Goal: Task Accomplishment & Management: Complete application form

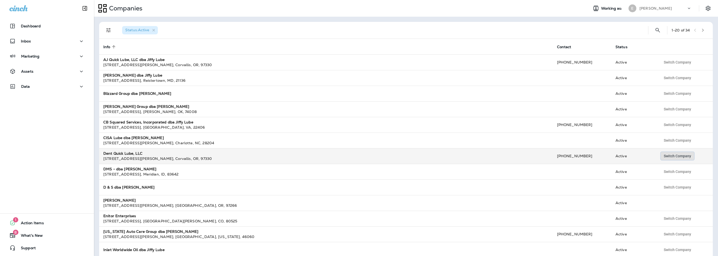
click at [669, 157] on span "Switch Company" at bounding box center [676, 156] width 27 height 4
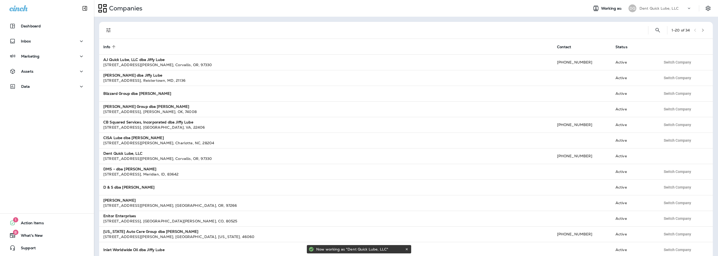
click at [49, 77] on div "Assets" at bounding box center [47, 72] width 94 height 13
click at [32, 73] on p "Assets" at bounding box center [27, 71] width 12 height 4
click at [40, 111] on p "File Manager" at bounding box center [34, 112] width 29 height 5
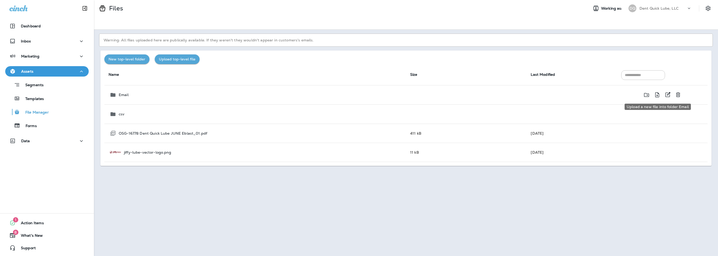
click at [656, 95] on icon "Upload a new file into folder Email" at bounding box center [657, 94] width 4 height 5
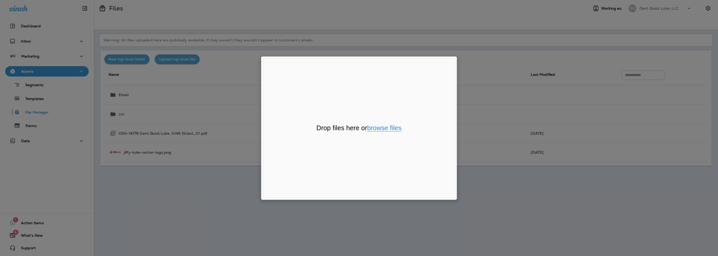
click at [393, 127] on button "browse files" at bounding box center [384, 128] width 34 height 7
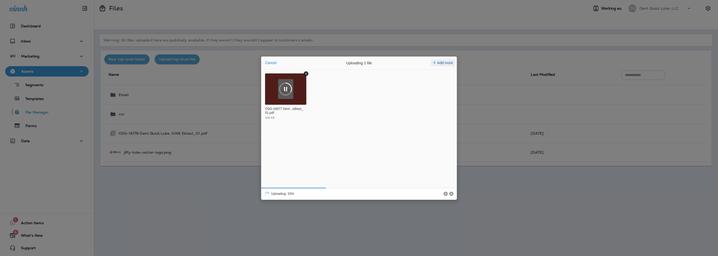
click at [448, 63] on span "Add more" at bounding box center [445, 63] width 16 height 4
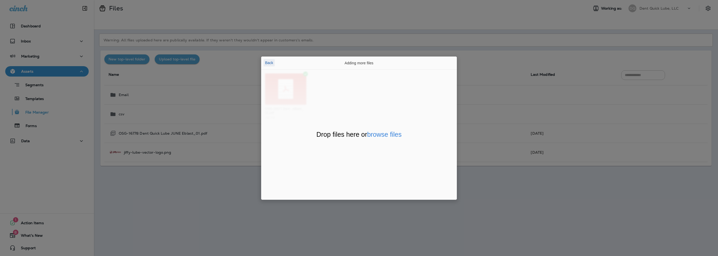
click at [270, 63] on button "Back" at bounding box center [268, 62] width 11 height 7
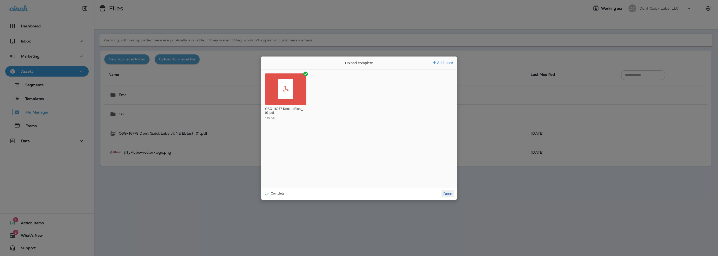
click at [450, 195] on button "Done" at bounding box center [447, 193] width 13 height 7
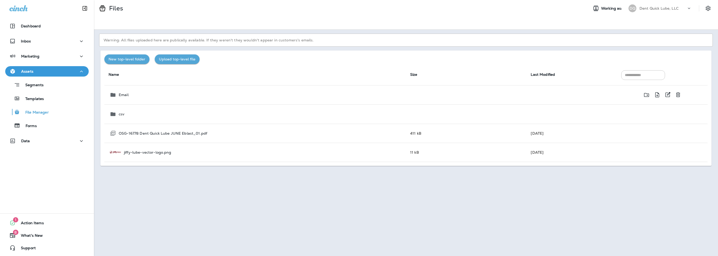
click at [153, 97] on div "Email" at bounding box center [256, 95] width 292 height 6
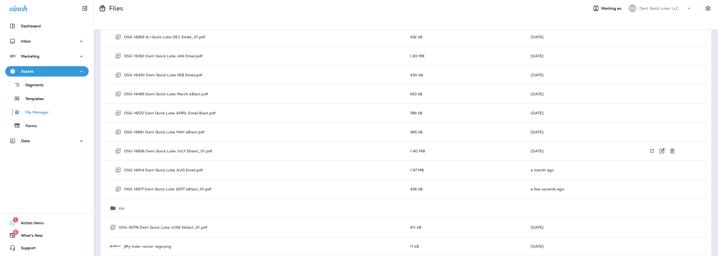
scroll to position [290, 0]
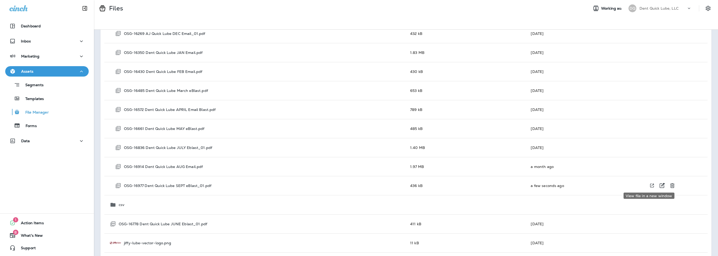
click at [650, 184] on icon "View file in a new window" at bounding box center [652, 186] width 4 height 4
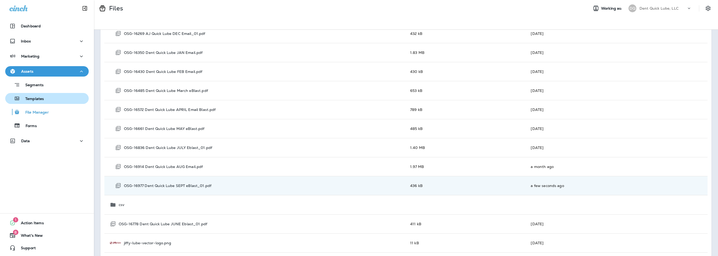
click at [33, 102] on div "Templates" at bounding box center [25, 99] width 37 height 8
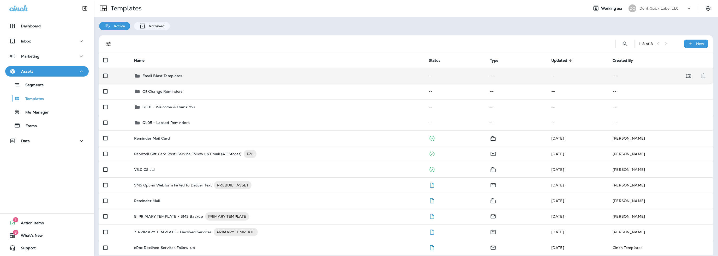
click at [173, 75] on p "Email Blast Templates" at bounding box center [162, 76] width 40 height 4
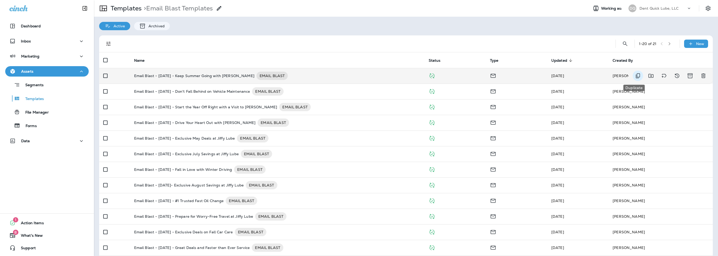
click at [634, 75] on icon "Duplicate" at bounding box center [637, 76] width 6 height 6
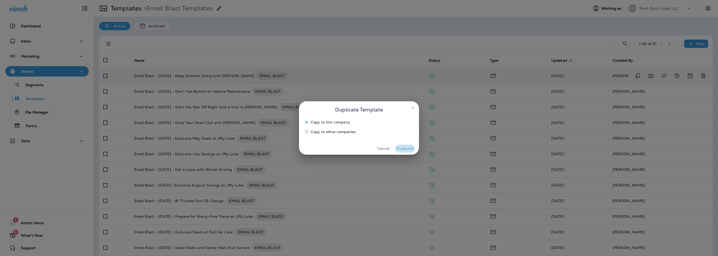
click at [405, 148] on button "Duplicate" at bounding box center [405, 149] width 20 height 8
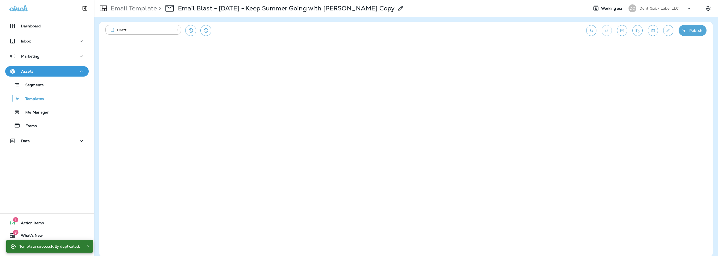
click at [398, 7] on use at bounding box center [400, 8] width 4 height 4
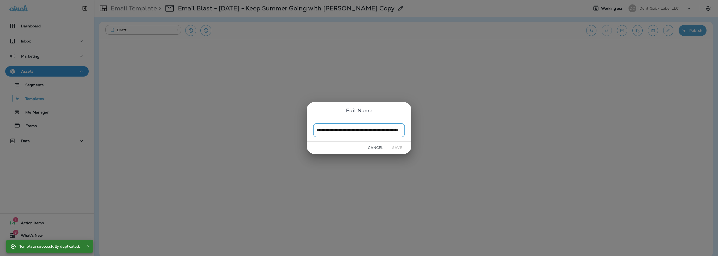
scroll to position [0, 31]
click at [400, 131] on input "**********" at bounding box center [359, 130] width 92 height 14
drag, startPoint x: 402, startPoint y: 131, endPoint x: 341, endPoint y: 129, distance: 60.8
click at [341, 129] on input "**********" at bounding box center [359, 130] width 92 height 14
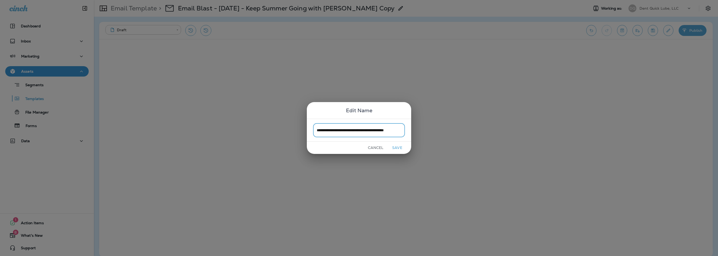
scroll to position [0, 3]
type input "**********"
click at [395, 148] on button "Save" at bounding box center [397, 148] width 20 height 8
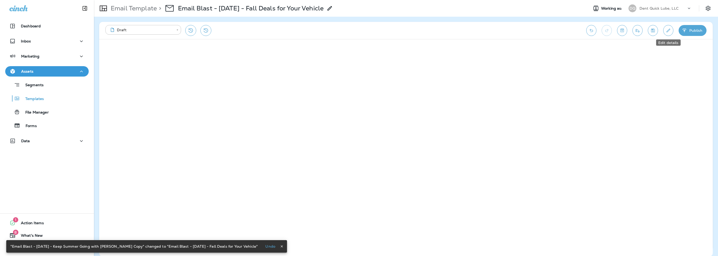
click at [665, 31] on icon "Edit details" at bounding box center [667, 30] width 5 height 5
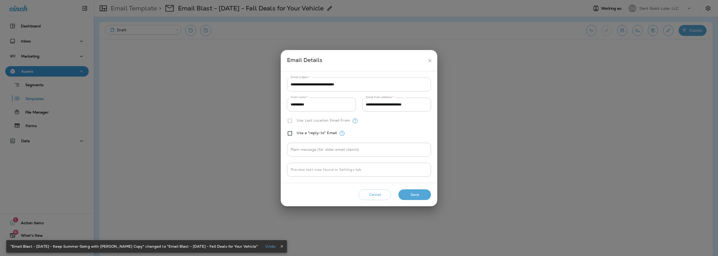
click at [311, 85] on input "**********" at bounding box center [359, 85] width 144 height 14
paste input "text"
type input "**********"
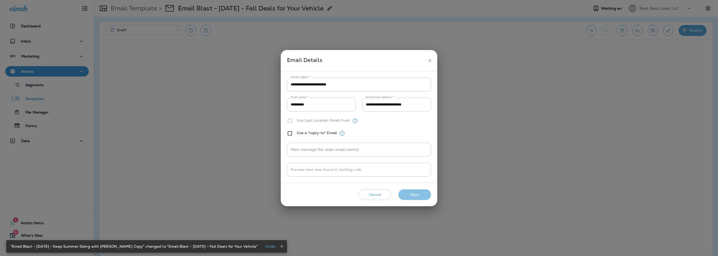
click at [410, 193] on button "Save" at bounding box center [414, 195] width 33 height 11
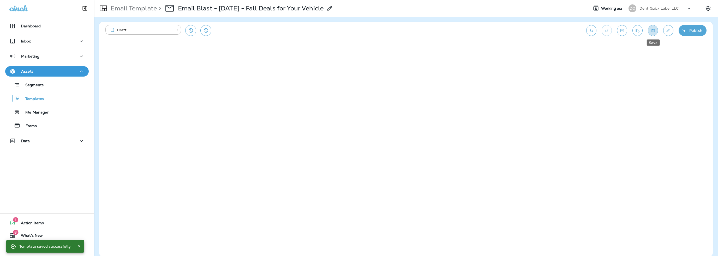
click at [653, 32] on icon "Save" at bounding box center [653, 31] width 4 height 4
click at [638, 33] on button "Send test email" at bounding box center [637, 30] width 10 height 11
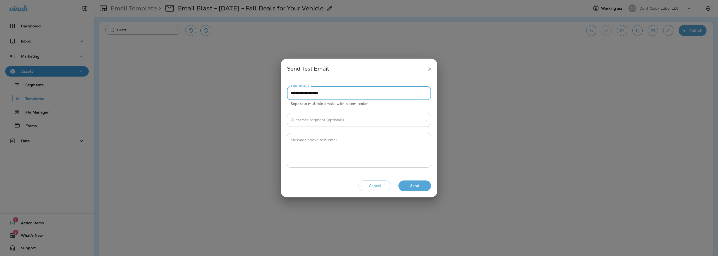
drag, startPoint x: 301, startPoint y: 94, endPoint x: 275, endPoint y: 96, distance: 25.4
click at [275, 96] on div "**********" at bounding box center [359, 128] width 718 height 256
type input "**********"
click at [315, 145] on textarea "Message above test email" at bounding box center [358, 151] width 137 height 26
type textarea "**********"
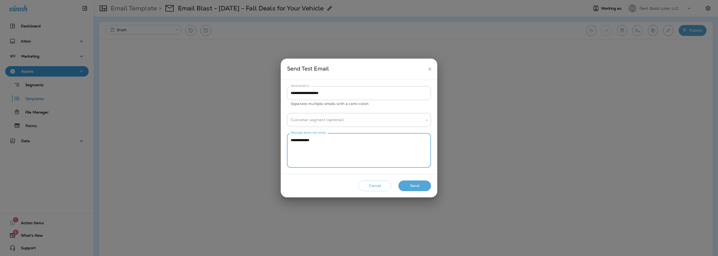
click at [422, 186] on button "Send" at bounding box center [414, 186] width 33 height 11
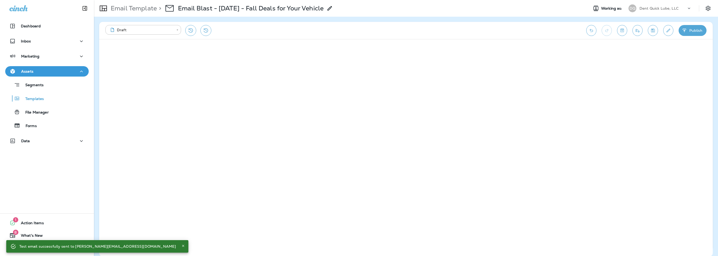
click at [654, 9] on p "Dent Quick Lube, LLC" at bounding box center [658, 8] width 39 height 4
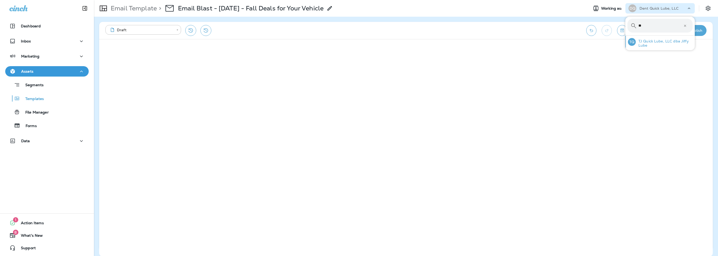
type input "**"
click at [646, 42] on p "TJ Quick Lube, LLC dba Jiffy Lube" at bounding box center [663, 43] width 57 height 8
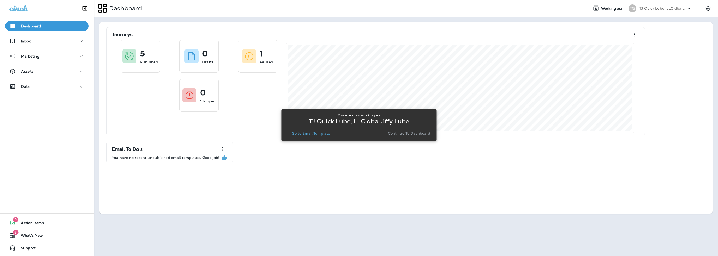
click at [35, 94] on div "Data" at bounding box center [47, 87] width 94 height 13
click at [33, 85] on div "Data" at bounding box center [46, 86] width 75 height 7
click at [319, 136] on button "Go to Email Template" at bounding box center [310, 133] width 42 height 7
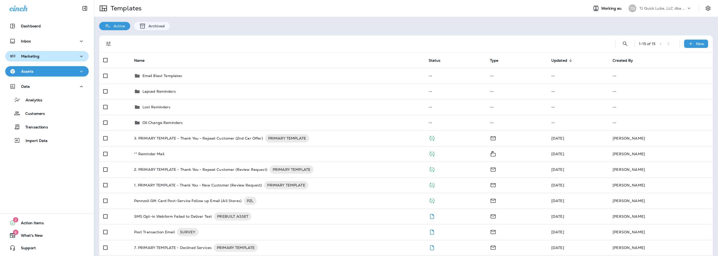
click at [27, 56] on p "Marketing" at bounding box center [30, 56] width 18 height 4
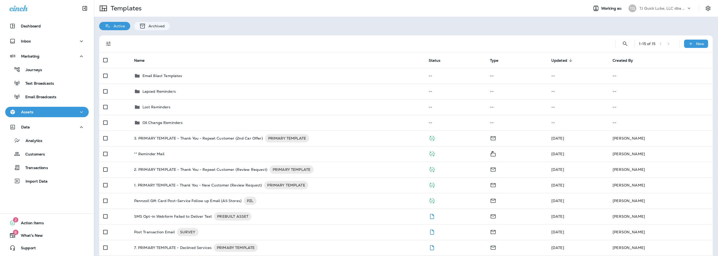
click at [33, 113] on div "Assets" at bounding box center [46, 112] width 75 height 7
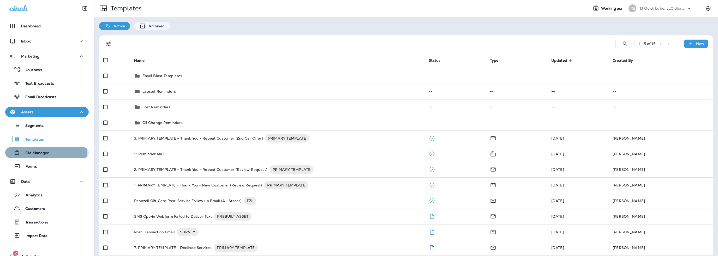
click at [35, 154] on p "File Manager" at bounding box center [34, 153] width 29 height 5
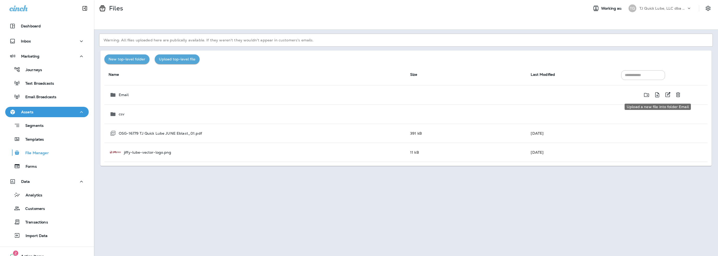
click at [656, 95] on icon "Upload a new file into folder Email" at bounding box center [657, 95] width 6 height 7
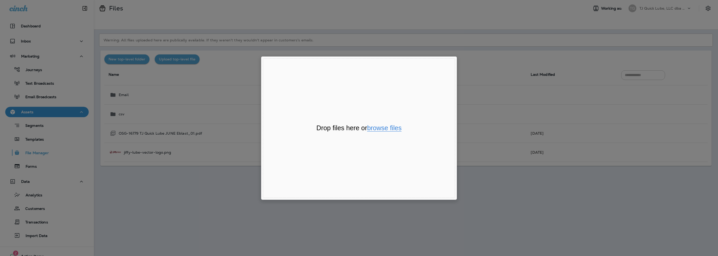
click at [394, 128] on button "browse files" at bounding box center [384, 128] width 34 height 7
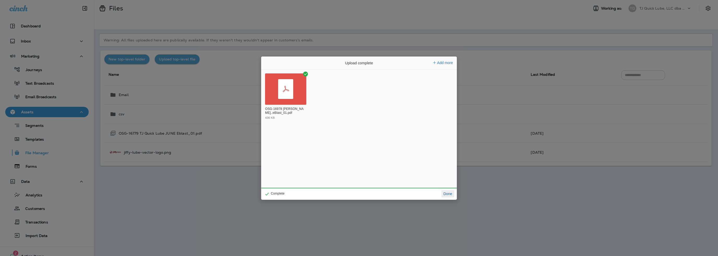
click at [445, 196] on button "Done" at bounding box center [447, 193] width 13 height 7
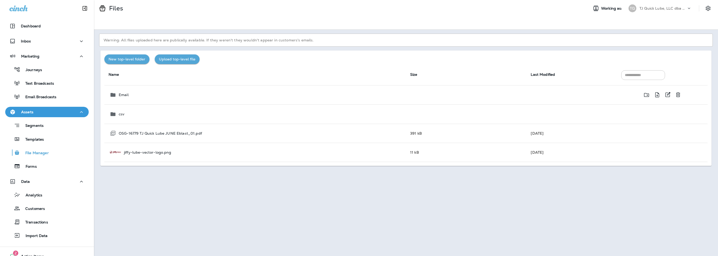
click at [181, 94] on div "Email" at bounding box center [256, 95] width 292 height 6
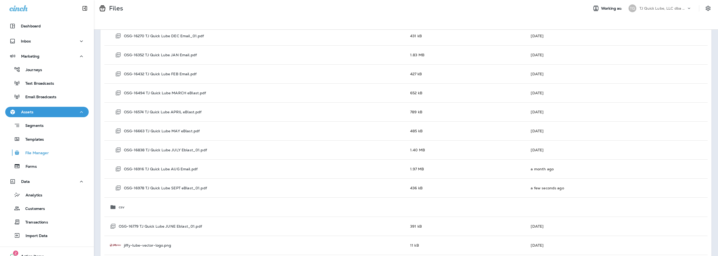
scroll to position [271, 0]
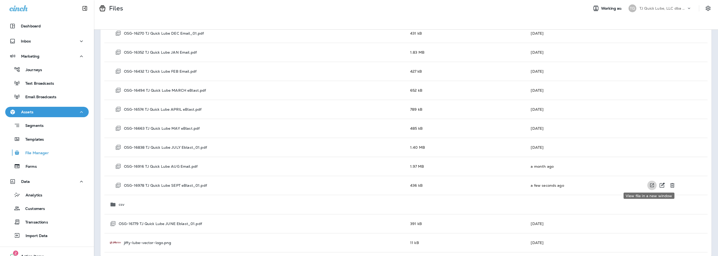
click at [649, 185] on icon "View file in a new window" at bounding box center [651, 185] width 5 height 5
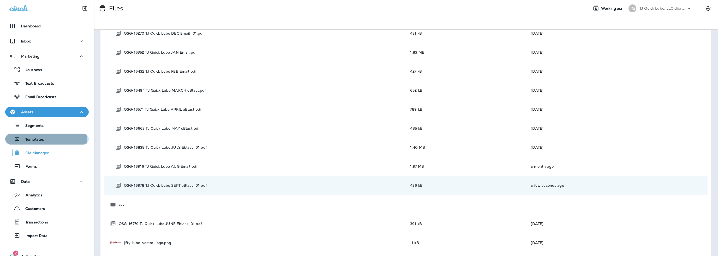
click at [42, 139] on p "Templates" at bounding box center [32, 139] width 24 height 5
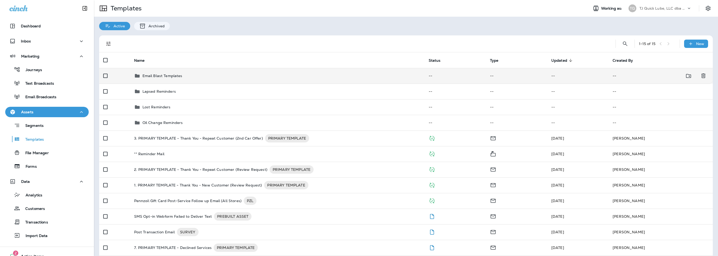
click at [174, 76] on p "Email Blast Templates" at bounding box center [162, 76] width 40 height 4
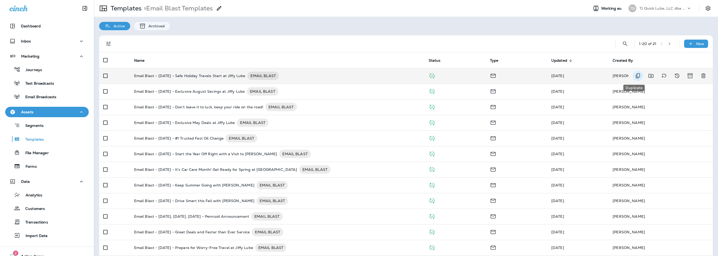
click at [636, 75] on icon "Duplicate" at bounding box center [637, 76] width 6 height 6
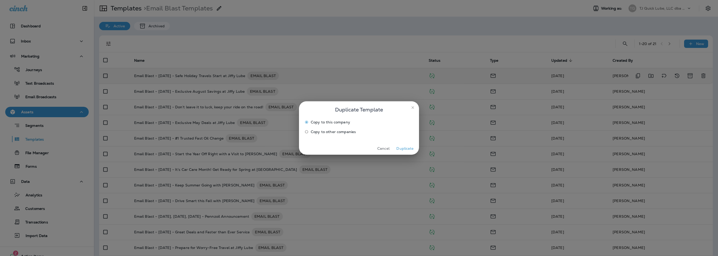
click at [407, 149] on button "Duplicate" at bounding box center [405, 149] width 20 height 8
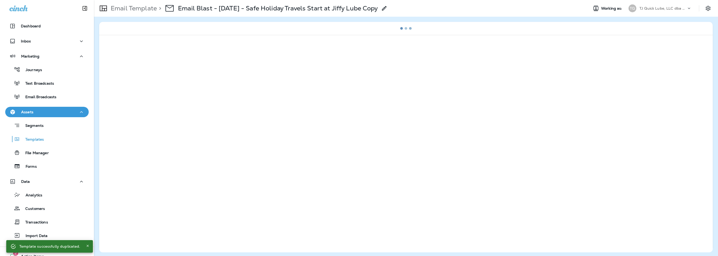
click at [387, 8] on icon at bounding box center [384, 8] width 6 height 6
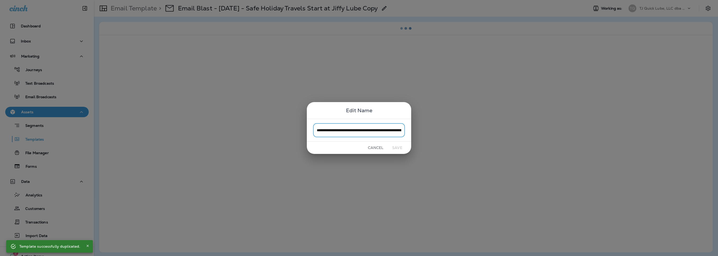
scroll to position [0, 37]
click at [401, 131] on input "**********" at bounding box center [359, 130] width 92 height 14
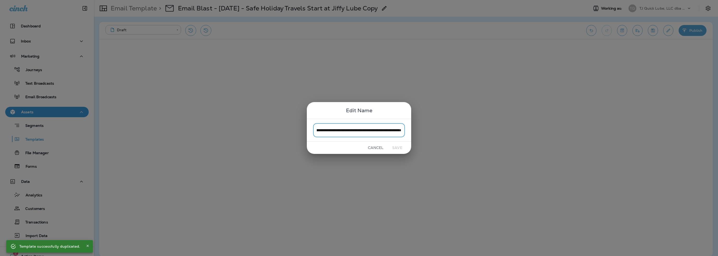
scroll to position [0, 0]
drag, startPoint x: 401, startPoint y: 131, endPoint x: 341, endPoint y: 134, distance: 60.8
click at [341, 134] on input "**********" at bounding box center [359, 130] width 92 height 14
type input "**********"
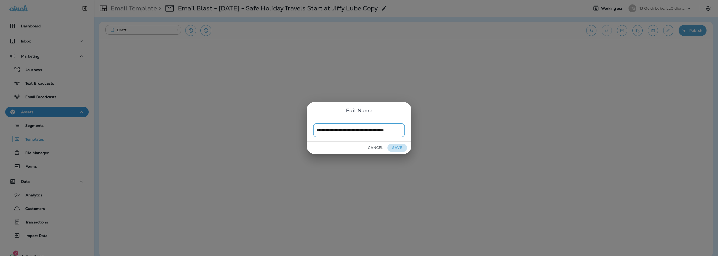
click at [398, 147] on button "Save" at bounding box center [397, 148] width 20 height 8
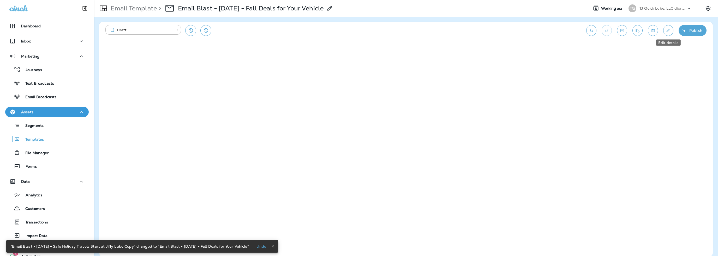
click at [668, 27] on button "Edit details" at bounding box center [668, 30] width 10 height 11
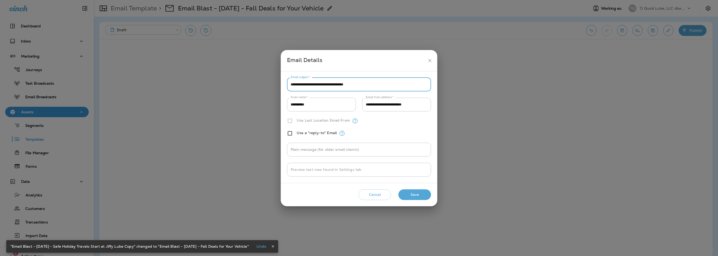
click at [339, 84] on input "**********" at bounding box center [359, 85] width 144 height 14
paste input "text"
type input "**********"
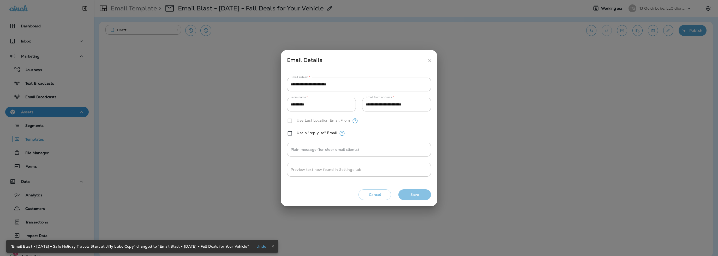
click at [407, 195] on button "Save" at bounding box center [414, 195] width 33 height 11
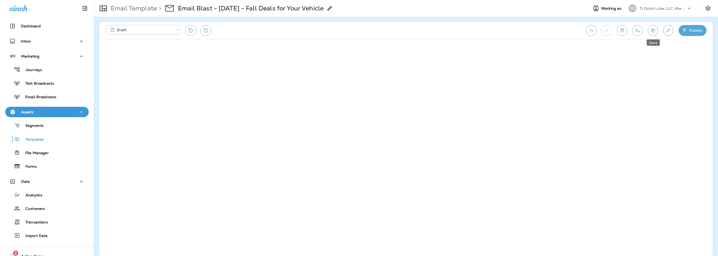
click at [652, 32] on icon "Save" at bounding box center [652, 30] width 5 height 5
click at [636, 30] on icon "Send test email" at bounding box center [636, 30] width 5 height 5
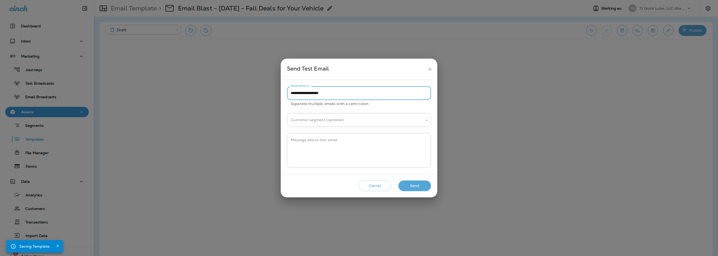
drag, startPoint x: 301, startPoint y: 93, endPoint x: 281, endPoint y: 96, distance: 20.5
click at [281, 96] on div "**********" at bounding box center [359, 127] width 156 height 94
type input "**********"
click at [319, 141] on textarea "Message above test email" at bounding box center [358, 151] width 137 height 26
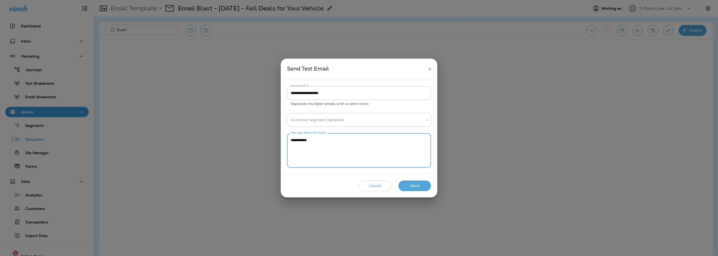
type textarea "**********"
click at [420, 187] on button "Send" at bounding box center [414, 186] width 33 height 11
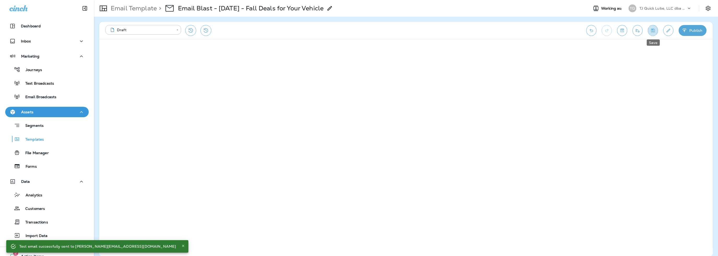
click at [652, 34] on button "Save" at bounding box center [652, 30] width 10 height 11
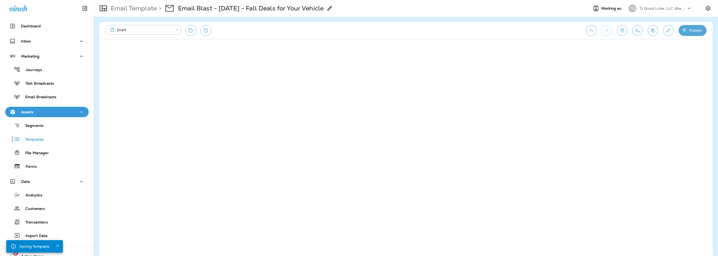
click at [653, 10] on p "TJ Quick Lube, LLC dba Jiffy Lube" at bounding box center [662, 8] width 47 height 4
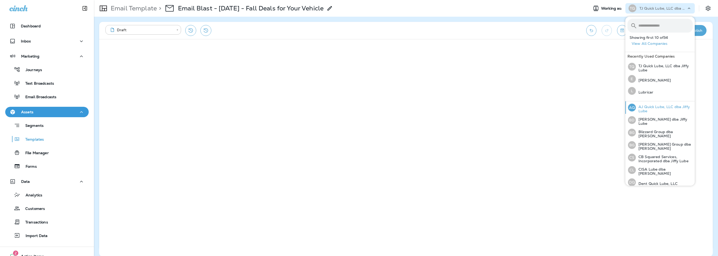
click at [647, 108] on p "AJ Quick Lube, LLC dba Jiffy Lube" at bounding box center [663, 109] width 57 height 8
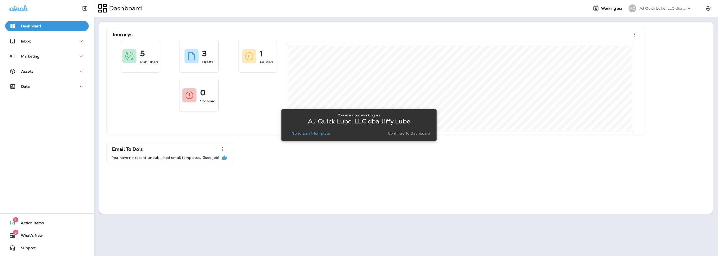
click at [320, 135] on p "Go to Email Template" at bounding box center [310, 133] width 38 height 4
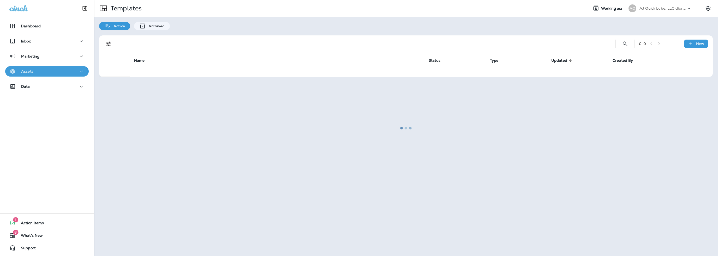
click at [36, 72] on div "Assets" at bounding box center [46, 71] width 75 height 7
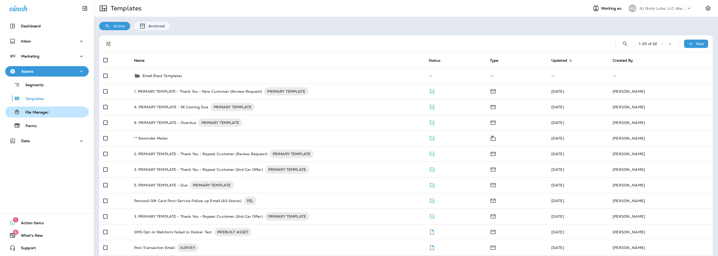
click at [32, 116] on button "File Manager" at bounding box center [46, 112] width 83 height 11
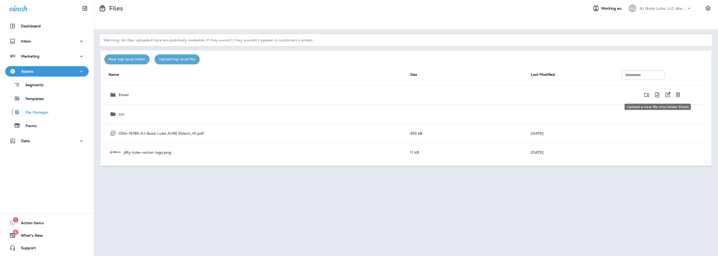
click at [657, 93] on icon "Upload a new file into folder Email" at bounding box center [657, 94] width 4 height 5
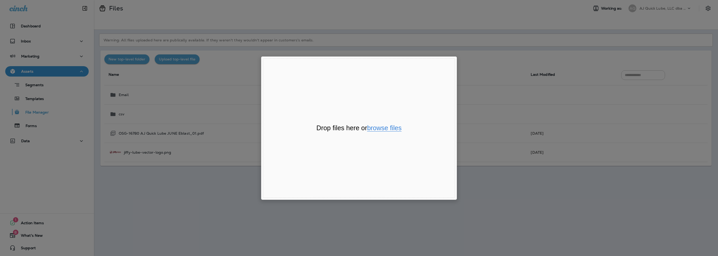
click at [386, 127] on button "browse files" at bounding box center [384, 128] width 34 height 7
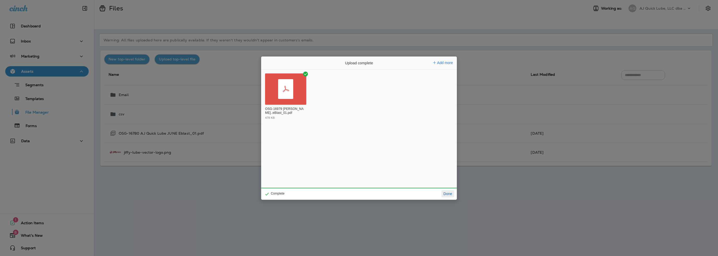
click at [451, 195] on button "Done" at bounding box center [447, 193] width 13 height 7
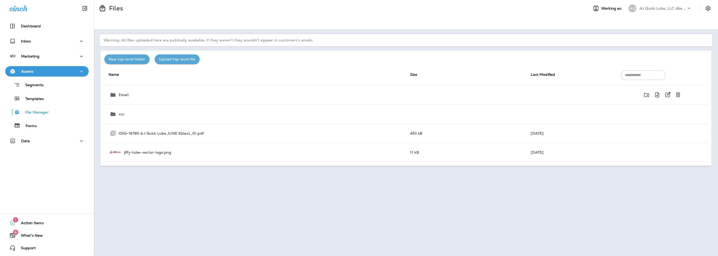
click at [127, 96] on p "Email" at bounding box center [124, 95] width 10 height 4
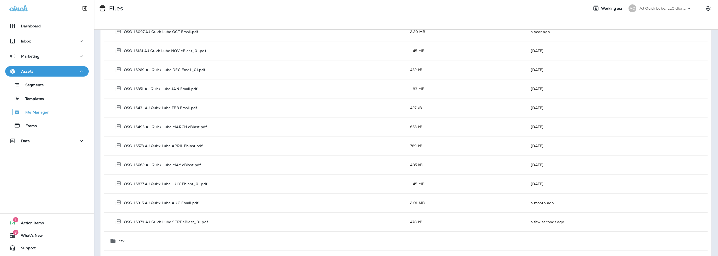
scroll to position [261, 0]
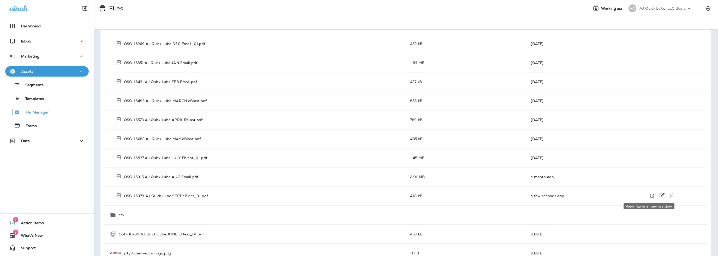
click at [649, 193] on icon "View file in a new window" at bounding box center [651, 195] width 5 height 5
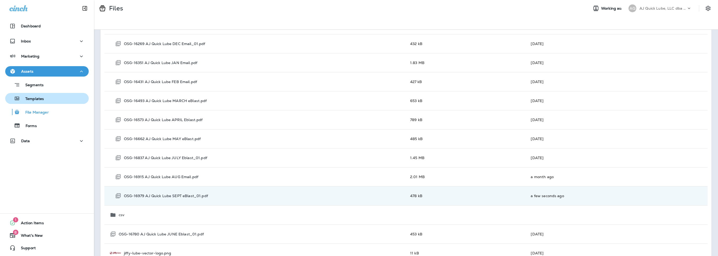
click at [37, 99] on p "Templates" at bounding box center [32, 99] width 24 height 5
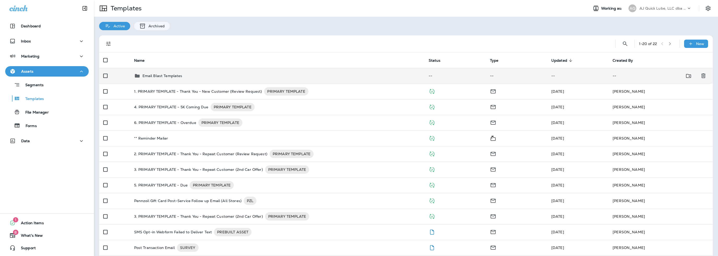
click at [166, 76] on p "Email Blast Templates" at bounding box center [162, 76] width 40 height 4
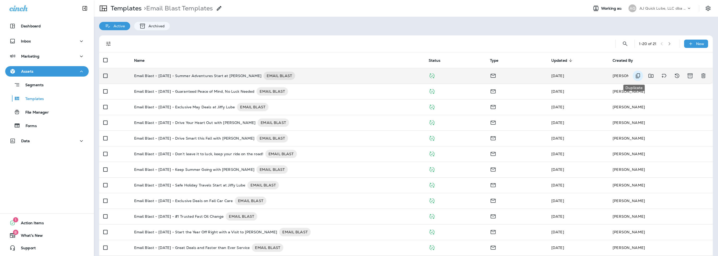
click at [634, 73] on icon "Duplicate" at bounding box center [637, 76] width 6 height 6
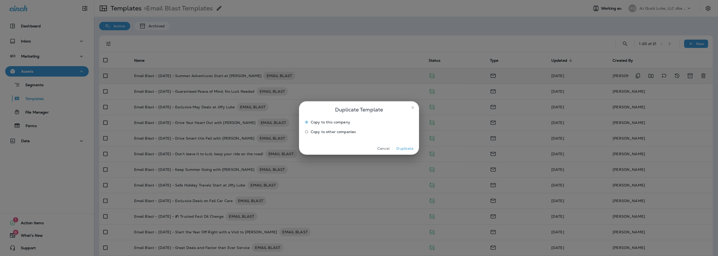
click at [410, 149] on button "Duplicate" at bounding box center [405, 149] width 20 height 8
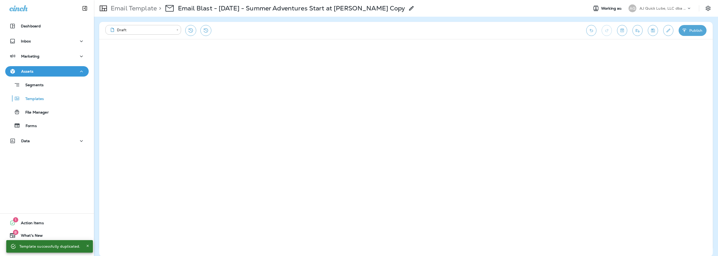
click at [409, 8] on use at bounding box center [411, 8] width 4 height 4
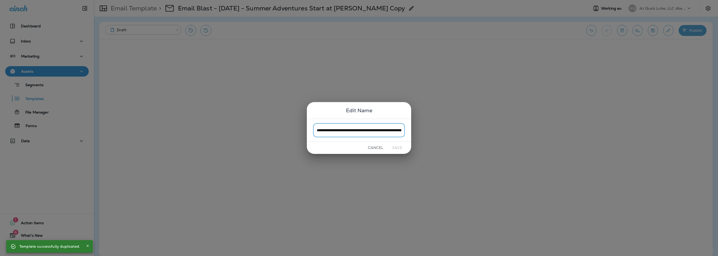
scroll to position [0, 35]
click at [403, 130] on input "**********" at bounding box center [359, 130] width 92 height 14
drag, startPoint x: 401, startPoint y: 131, endPoint x: 340, endPoint y: 131, distance: 61.0
click at [340, 131] on input "**********" at bounding box center [359, 130] width 92 height 14
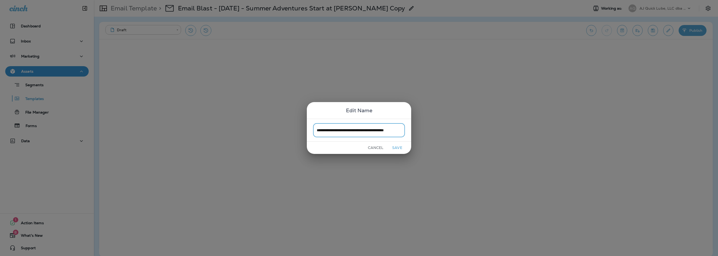
scroll to position [0, 3]
type input "**********"
click at [393, 147] on button "Save" at bounding box center [397, 148] width 20 height 8
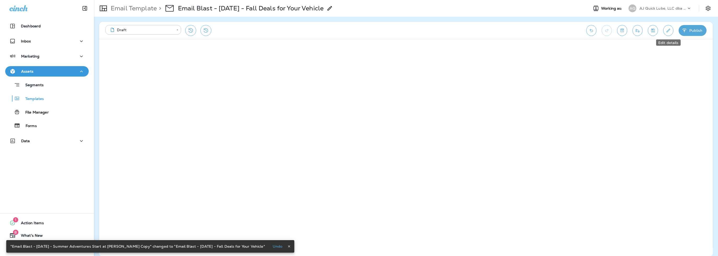
click at [667, 31] on icon "Edit details" at bounding box center [668, 31] width 4 height 4
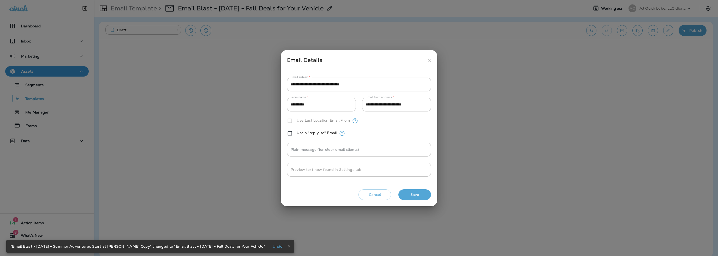
click at [314, 86] on input "**********" at bounding box center [359, 85] width 144 height 14
paste input "text"
type input "**********"
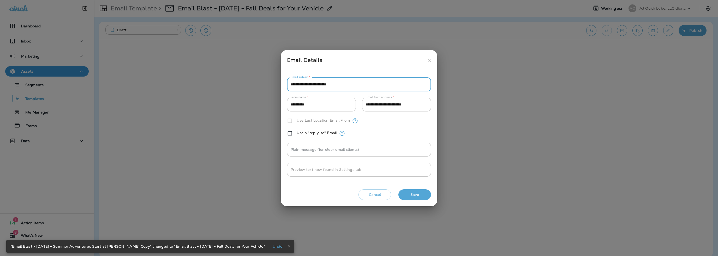
click at [411, 195] on button "Save" at bounding box center [414, 195] width 33 height 11
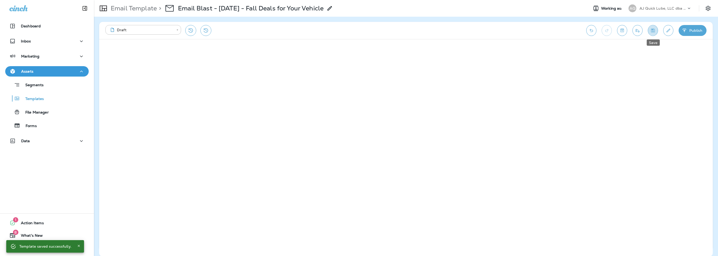
click at [653, 31] on icon "Save" at bounding box center [652, 30] width 5 height 5
click at [637, 31] on icon "Send test email" at bounding box center [636, 30] width 5 height 5
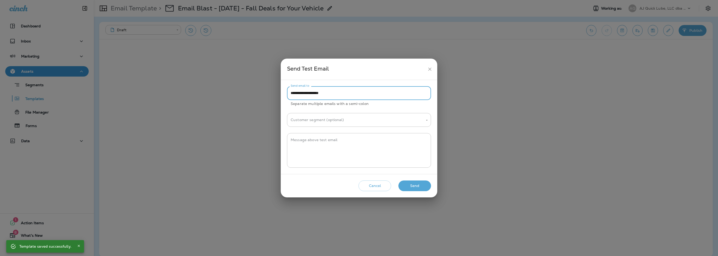
drag, startPoint x: 301, startPoint y: 93, endPoint x: 258, endPoint y: 97, distance: 44.0
click at [258, 97] on div "**********" at bounding box center [359, 128] width 718 height 256
type input "**********"
click at [305, 141] on textarea "Message above test email" at bounding box center [358, 151] width 137 height 26
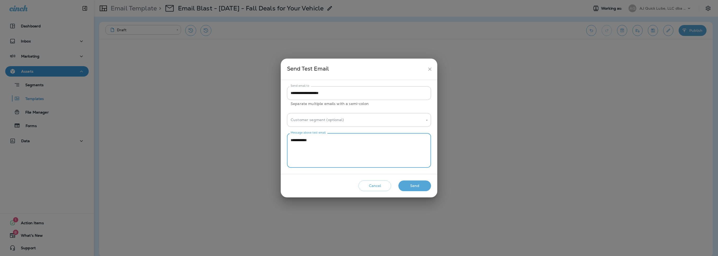
type textarea "**********"
click at [410, 187] on button "Send" at bounding box center [414, 186] width 33 height 11
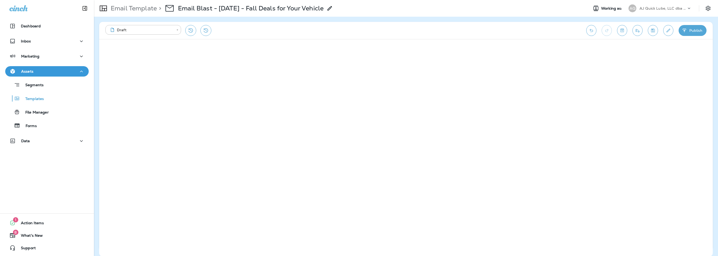
click at [660, 10] on p "AJ Quick Lube, LLC dba Jiffy Lube" at bounding box center [662, 8] width 47 height 4
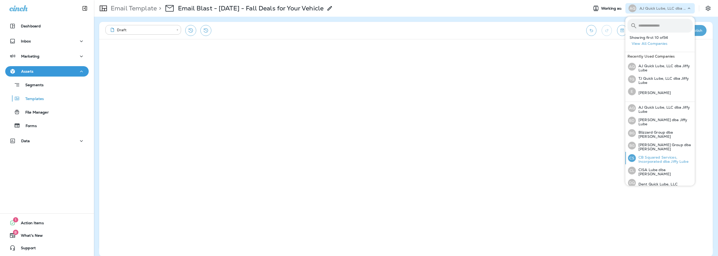
scroll to position [26, 0]
click at [648, 156] on p "Dent Quick Lube, LLC" at bounding box center [656, 158] width 42 height 4
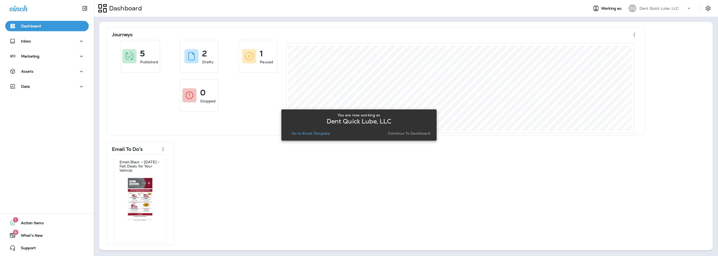
click at [312, 134] on p "Go to Email Template" at bounding box center [310, 133] width 38 height 4
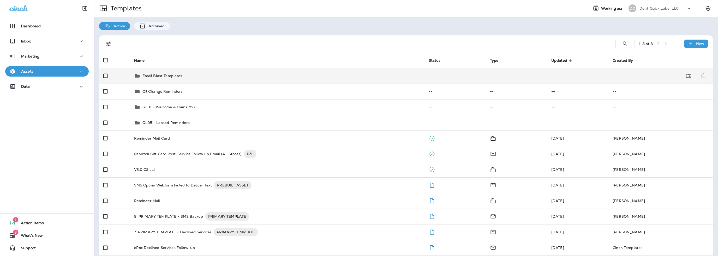
click at [176, 77] on p "Email Blast Templates" at bounding box center [162, 76] width 40 height 4
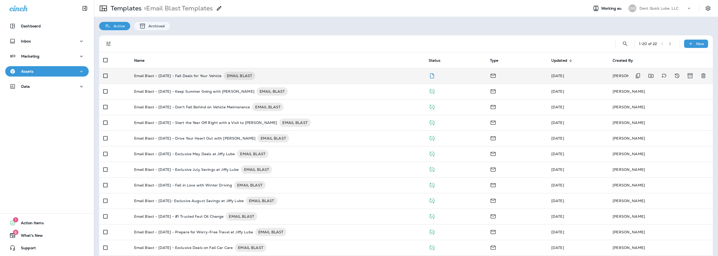
click at [200, 76] on p "Email Blast - [DATE] - Fall Deals for Your Vehicle" at bounding box center [178, 76] width 88 height 8
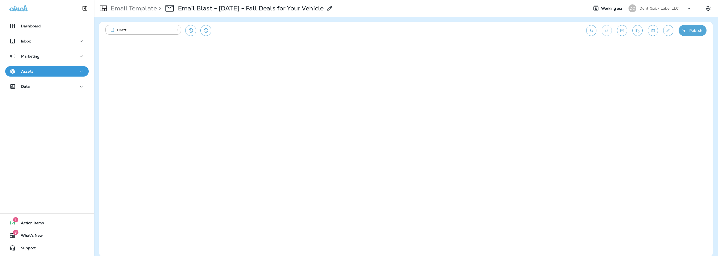
click at [690, 31] on button "Publish" at bounding box center [692, 30] width 28 height 11
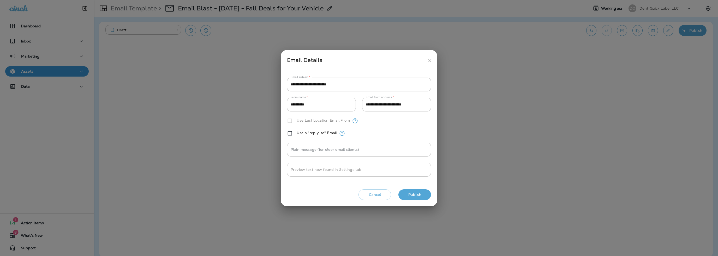
click at [418, 193] on button "Publish" at bounding box center [414, 195] width 33 height 11
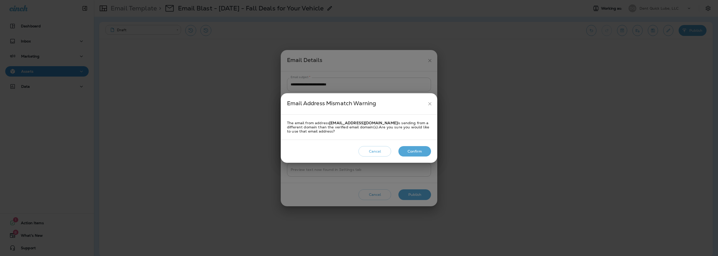
click at [416, 152] on button "Confirm" at bounding box center [414, 151] width 33 height 11
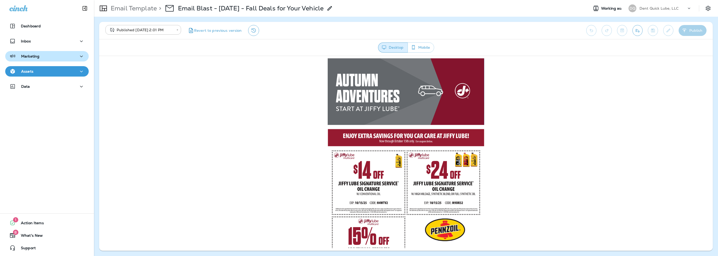
click at [32, 54] on p "Marketing" at bounding box center [30, 56] width 18 height 4
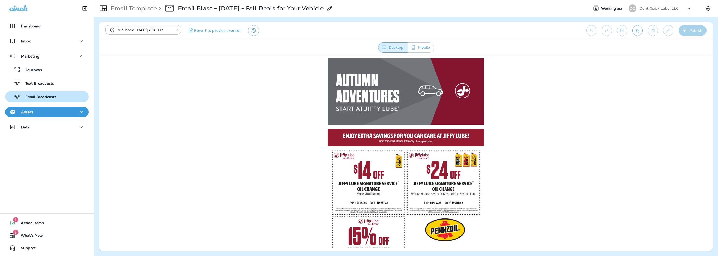
click at [46, 95] on p "Email Broadcasts" at bounding box center [38, 97] width 36 height 5
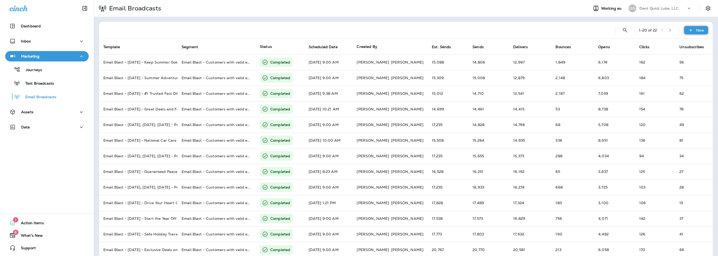
click at [691, 32] on div "New" at bounding box center [696, 30] width 24 height 8
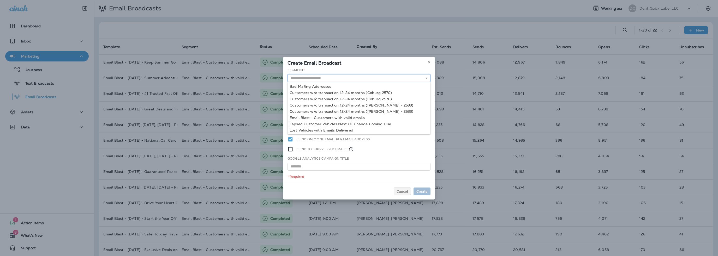
click at [307, 77] on input "text" at bounding box center [358, 78] width 143 height 8
type input "**********"
click at [351, 118] on div "**********" at bounding box center [358, 126] width 151 height 116
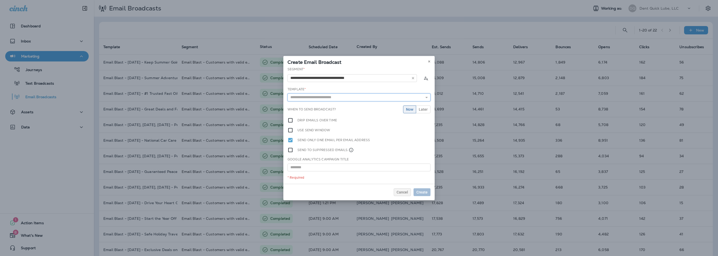
click at [323, 99] on input "text" at bounding box center [358, 98] width 143 height 8
type input "**********"
click at [324, 106] on div "**********" at bounding box center [358, 125] width 151 height 117
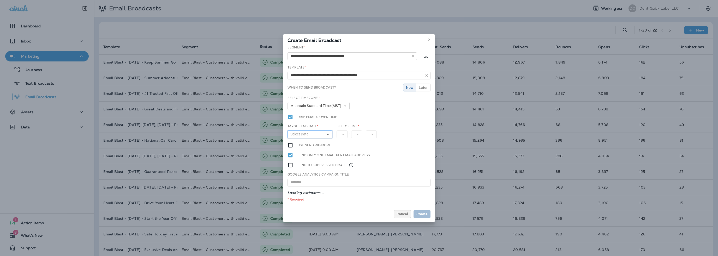
click at [306, 135] on span "Select Date" at bounding box center [300, 134] width 20 height 4
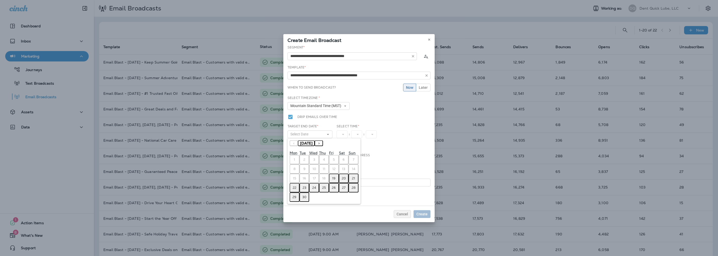
click at [332, 177] on abbr "19" at bounding box center [333, 179] width 3 height 4
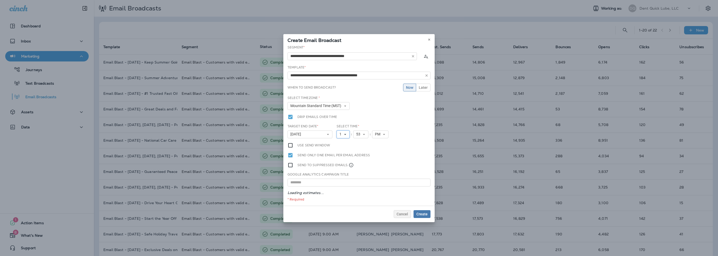
click at [341, 136] on span "1" at bounding box center [341, 134] width 4 height 4
click at [342, 156] on link "3" at bounding box center [342, 155] width 13 height 6
click at [358, 135] on span "53" at bounding box center [359, 134] width 6 height 4
click at [359, 141] on link "00" at bounding box center [360, 143] width 15 height 6
click at [421, 212] on span "Create" at bounding box center [421, 214] width 11 height 4
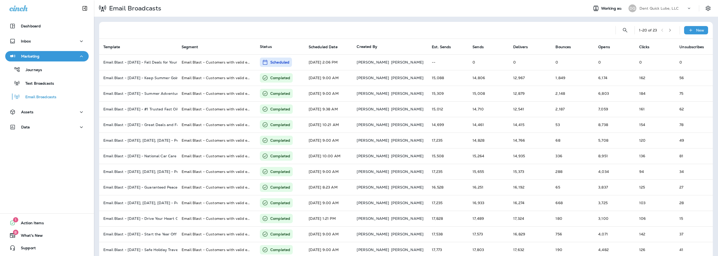
click at [649, 9] on p "Dent Quick Lube, LLC" at bounding box center [658, 8] width 39 height 4
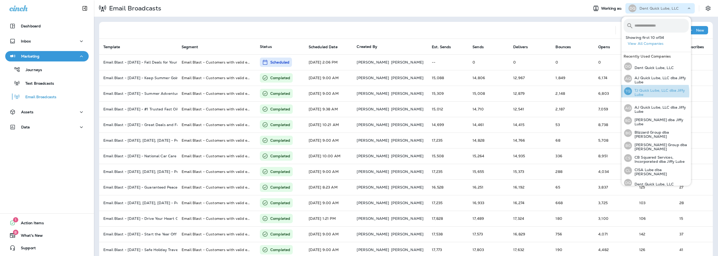
click at [641, 93] on p "TJ Quick Lube, LLC dba Jiffy Lube" at bounding box center [659, 92] width 57 height 8
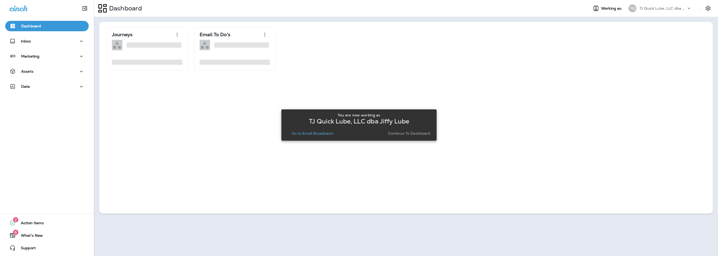
click at [333, 134] on button "Go to Email Broadcasts" at bounding box center [312, 133] width 46 height 7
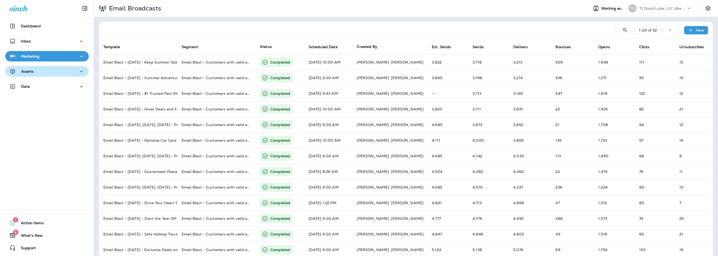
click at [31, 75] on button "Assets" at bounding box center [46, 71] width 83 height 10
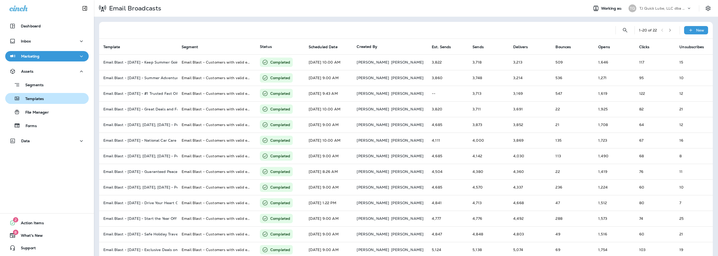
click at [35, 99] on p "Templates" at bounding box center [32, 99] width 24 height 5
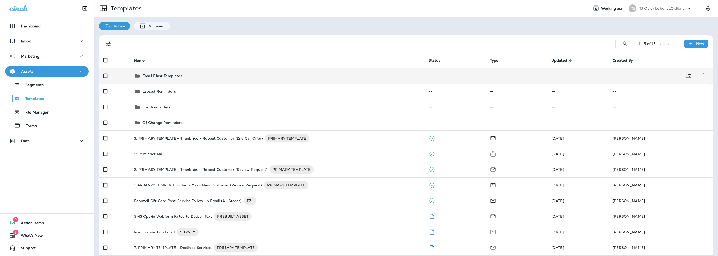
click at [171, 74] on p "Email Blast Templates" at bounding box center [162, 76] width 40 height 4
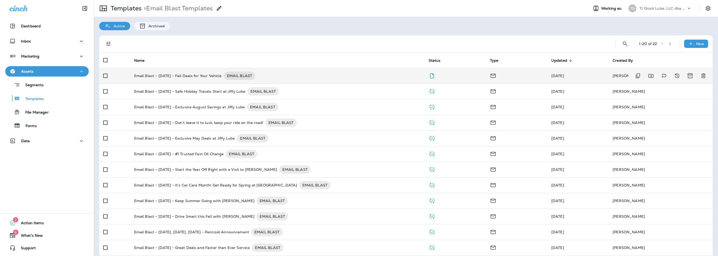
click at [179, 76] on p "Email Blast - [DATE] - Fall Deals for Your Vehicle" at bounding box center [178, 76] width 88 height 8
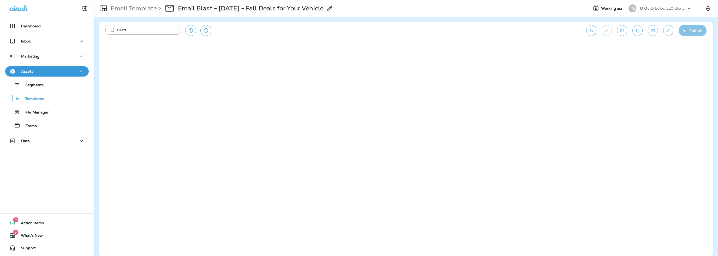
click at [694, 32] on button "Publish" at bounding box center [692, 30] width 28 height 11
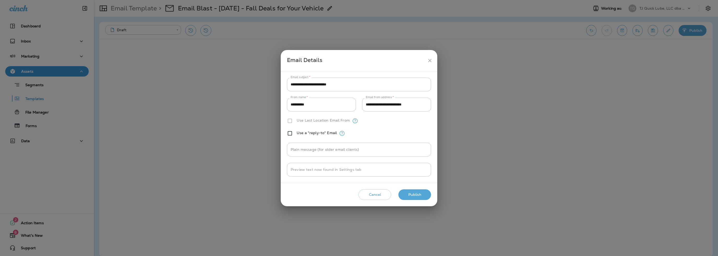
click at [418, 194] on button "Publish" at bounding box center [414, 195] width 33 height 11
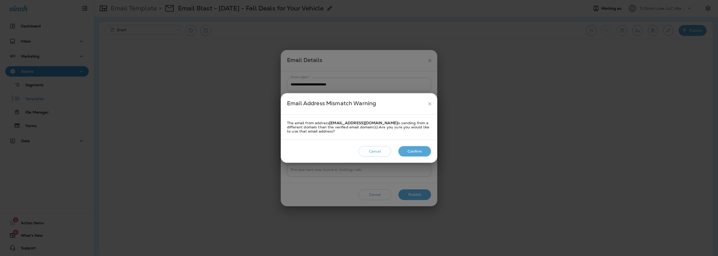
click at [417, 154] on button "Confirm" at bounding box center [414, 151] width 33 height 11
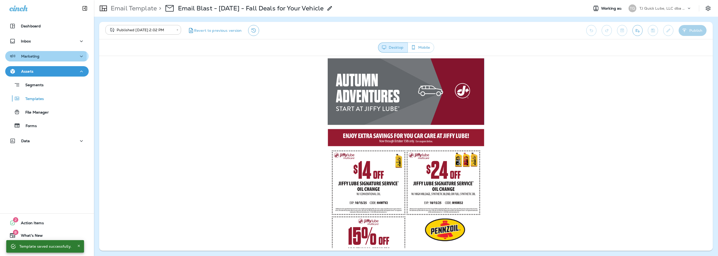
click at [34, 57] on p "Marketing" at bounding box center [30, 56] width 18 height 4
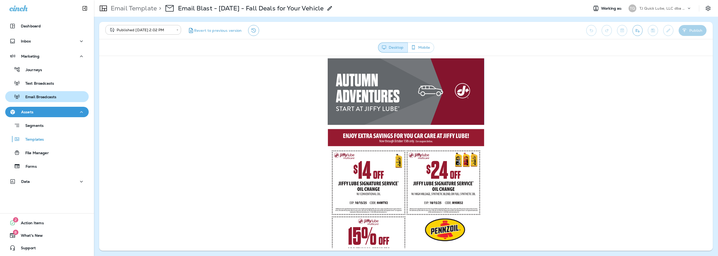
click at [37, 95] on p "Email Broadcasts" at bounding box center [38, 97] width 36 height 5
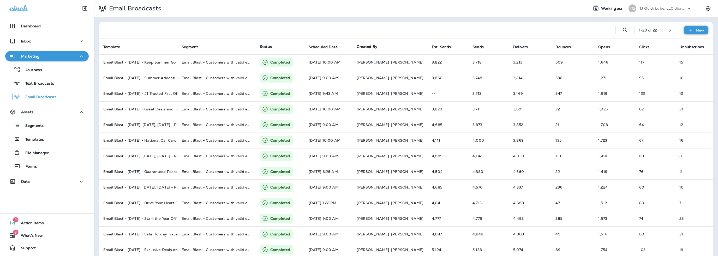
click at [689, 32] on icon at bounding box center [690, 30] width 5 height 5
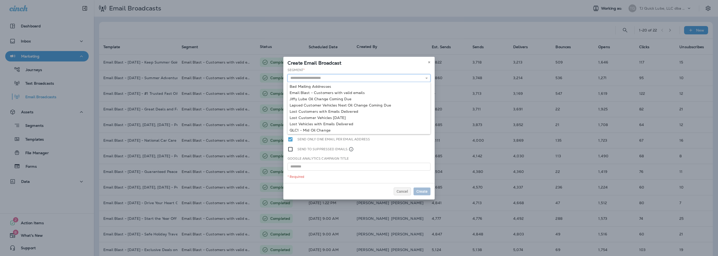
click at [327, 79] on input "text" at bounding box center [358, 78] width 143 height 8
type input "**********"
click at [327, 92] on div "**********" at bounding box center [358, 126] width 151 height 116
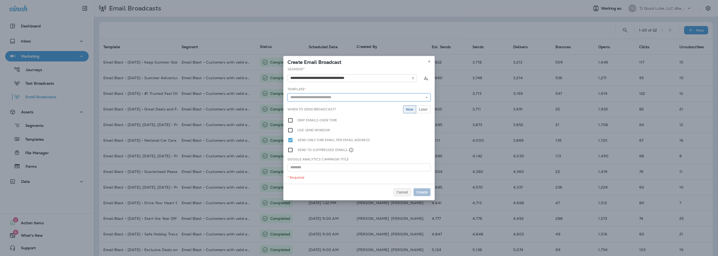
click at [321, 97] on input "text" at bounding box center [358, 98] width 143 height 8
type input "**********"
click at [325, 106] on div "**********" at bounding box center [358, 125] width 151 height 117
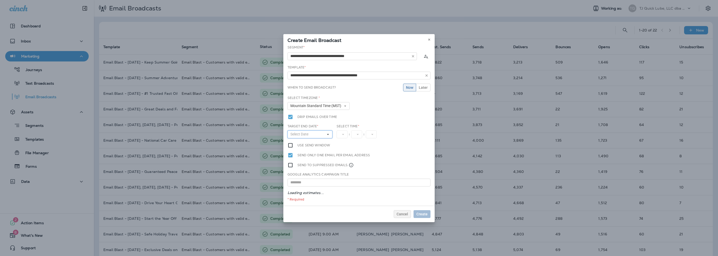
click at [303, 136] on span "Select Date" at bounding box center [300, 134] width 20 height 4
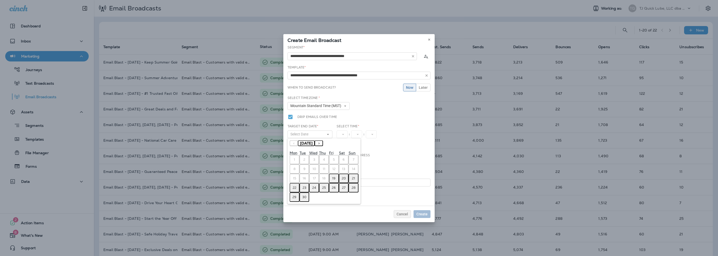
click at [333, 179] on abbr "19" at bounding box center [333, 179] width 3 height 4
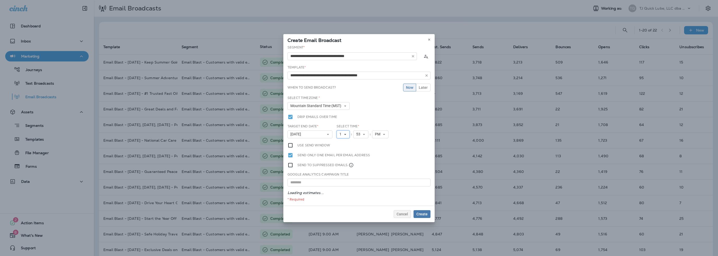
click at [342, 136] on span "1" at bounding box center [341, 134] width 4 height 4
click at [341, 156] on link "3" at bounding box center [342, 155] width 13 height 6
click at [359, 134] on span "53" at bounding box center [359, 134] width 6 height 4
click at [358, 142] on link "00" at bounding box center [360, 143] width 15 height 6
click at [418, 213] on span "Create" at bounding box center [421, 214] width 11 height 4
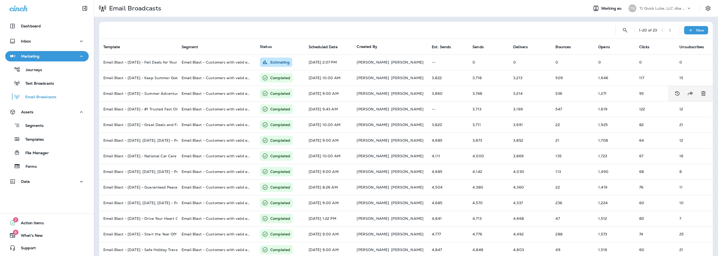
click at [659, 9] on p "TJ Quick Lube, LLC dba Jiffy Lube" at bounding box center [662, 8] width 47 height 4
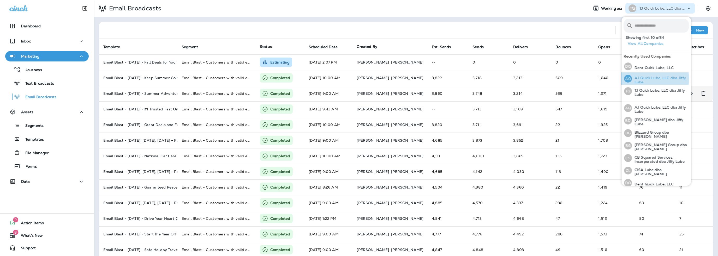
click at [648, 79] on p "AJ Quick Lube, LLC dba Jiffy Lube" at bounding box center [659, 80] width 57 height 8
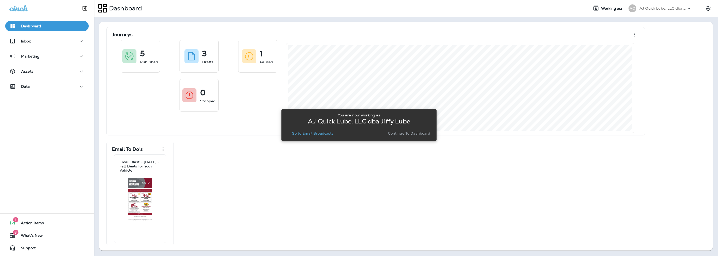
click at [310, 131] on p "Go to Email Broadcasts" at bounding box center [312, 133] width 42 height 4
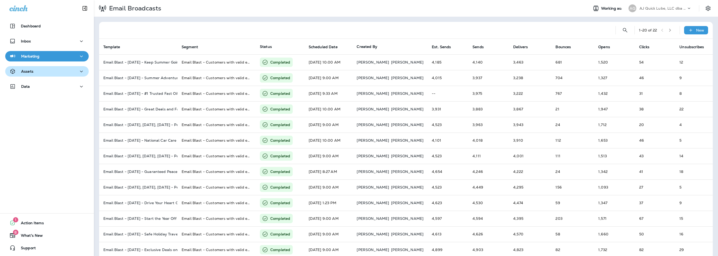
click at [46, 74] on div "Assets" at bounding box center [46, 71] width 75 height 7
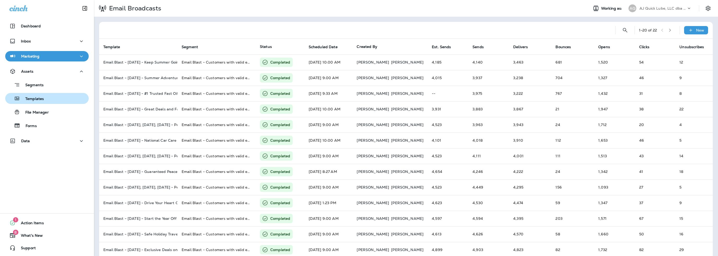
click at [41, 95] on div "Templates" at bounding box center [25, 99] width 37 height 8
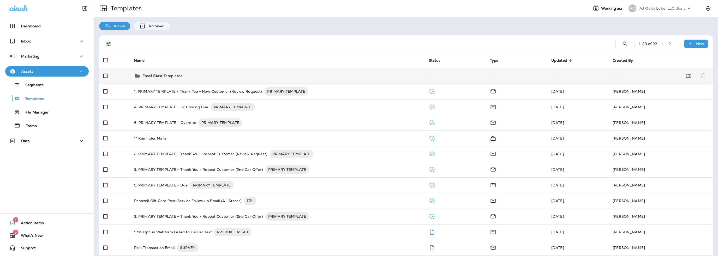
click at [175, 76] on p "Email Blast Templates" at bounding box center [162, 76] width 40 height 4
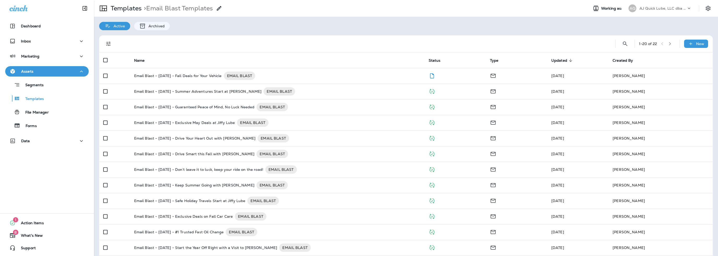
click at [175, 76] on p "Email Blast - [DATE] - Fall Deals for Your Vehicle" at bounding box center [178, 76] width 88 height 8
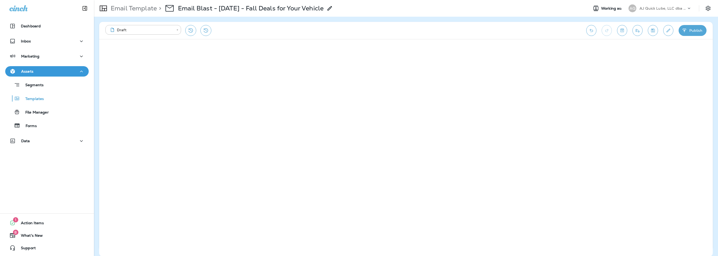
click at [690, 32] on button "Publish" at bounding box center [692, 30] width 28 height 11
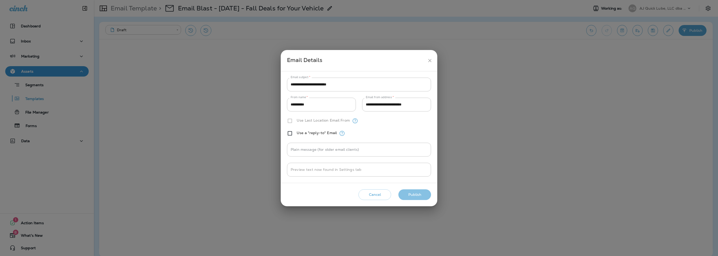
click at [419, 194] on button "Publish" at bounding box center [414, 195] width 33 height 11
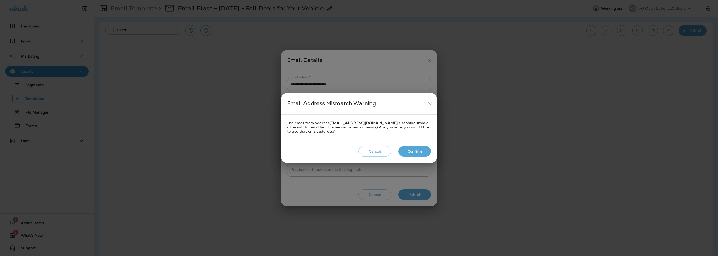
click at [412, 156] on button "Confirm" at bounding box center [414, 151] width 33 height 11
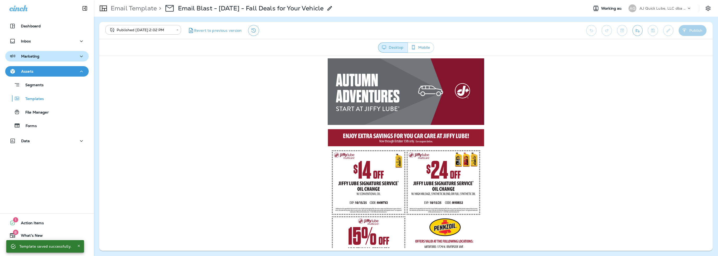
click at [46, 57] on div "Marketing" at bounding box center [46, 56] width 75 height 7
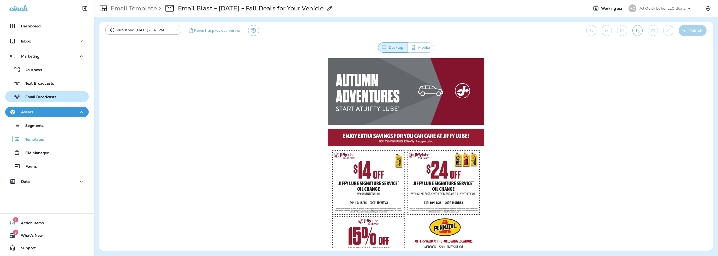
click at [43, 98] on p "Email Broadcasts" at bounding box center [38, 97] width 36 height 5
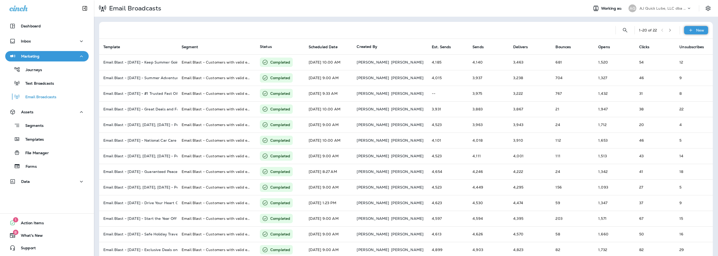
click at [688, 31] on icon at bounding box center [690, 30] width 5 height 5
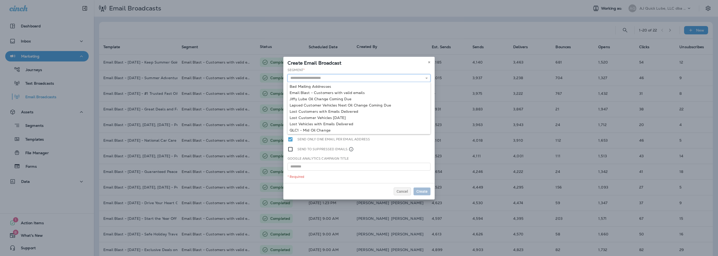
click at [326, 79] on input "text" at bounding box center [358, 78] width 143 height 8
type input "**********"
click at [325, 93] on div "**********" at bounding box center [358, 126] width 151 height 116
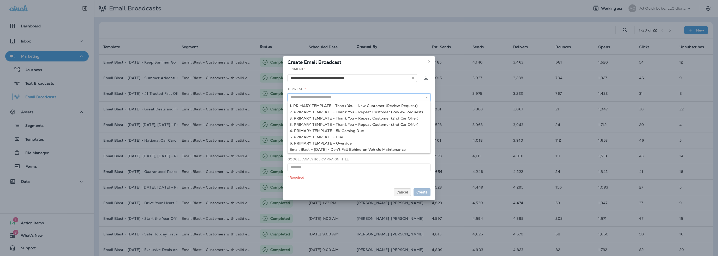
click at [317, 98] on input "text" at bounding box center [358, 98] width 143 height 8
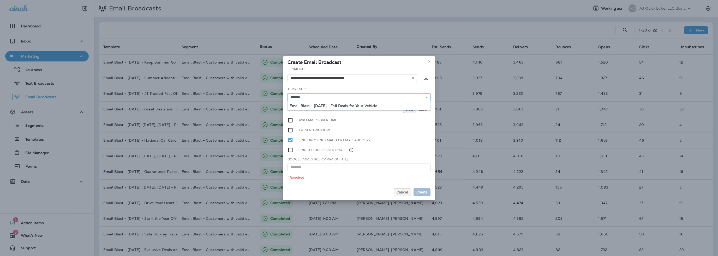
type input "**********"
click at [326, 105] on div "**********" at bounding box center [358, 125] width 151 height 117
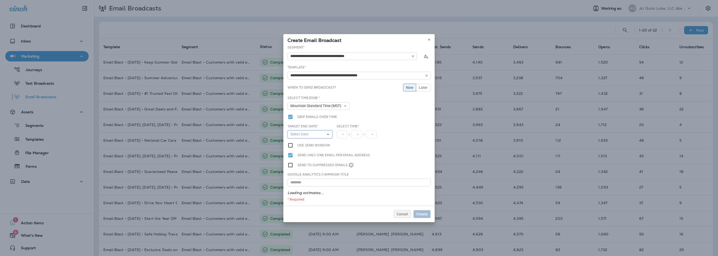
click at [304, 134] on span "Select Date" at bounding box center [300, 134] width 20 height 4
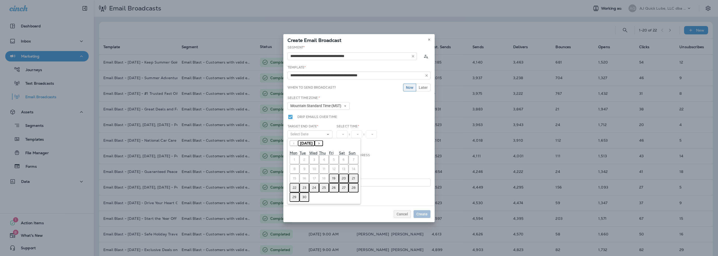
click at [335, 178] on abbr "19" at bounding box center [333, 179] width 3 height 4
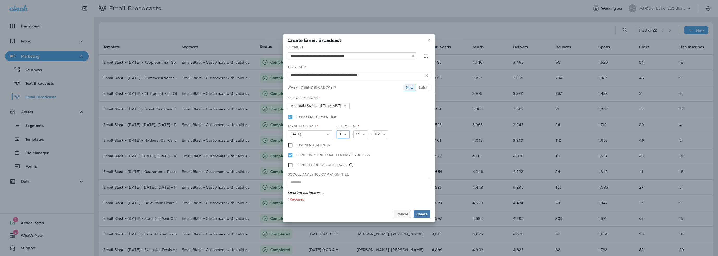
click at [341, 134] on span "1" at bounding box center [341, 134] width 4 height 4
click at [342, 155] on link "3" at bounding box center [342, 155] width 13 height 6
click at [356, 137] on button "53" at bounding box center [360, 135] width 15 height 8
click at [358, 141] on link "00" at bounding box center [360, 143] width 15 height 6
click at [422, 215] on span "Create" at bounding box center [421, 214] width 11 height 4
